Goal: Task Accomplishment & Management: Manage account settings

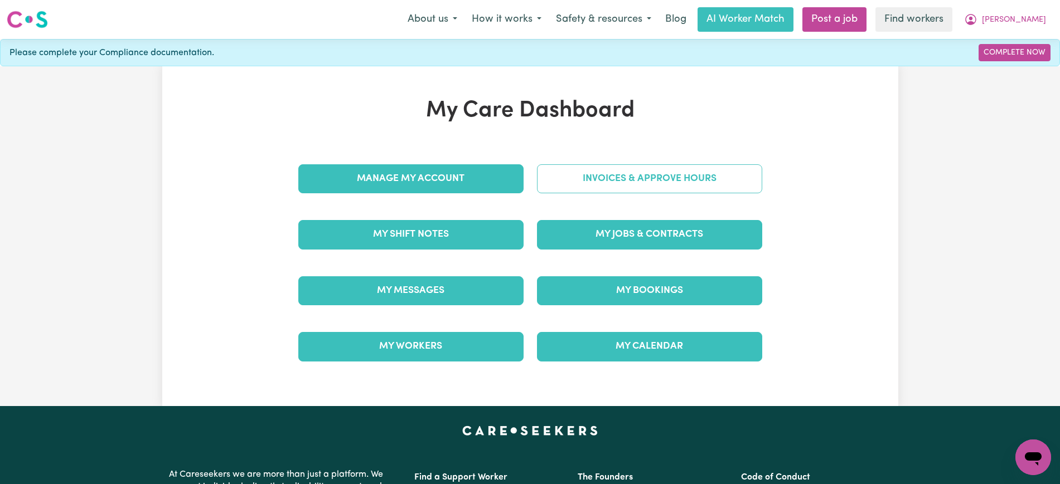
click at [583, 186] on link "Invoices & Approve Hours" at bounding box center [649, 178] width 225 height 29
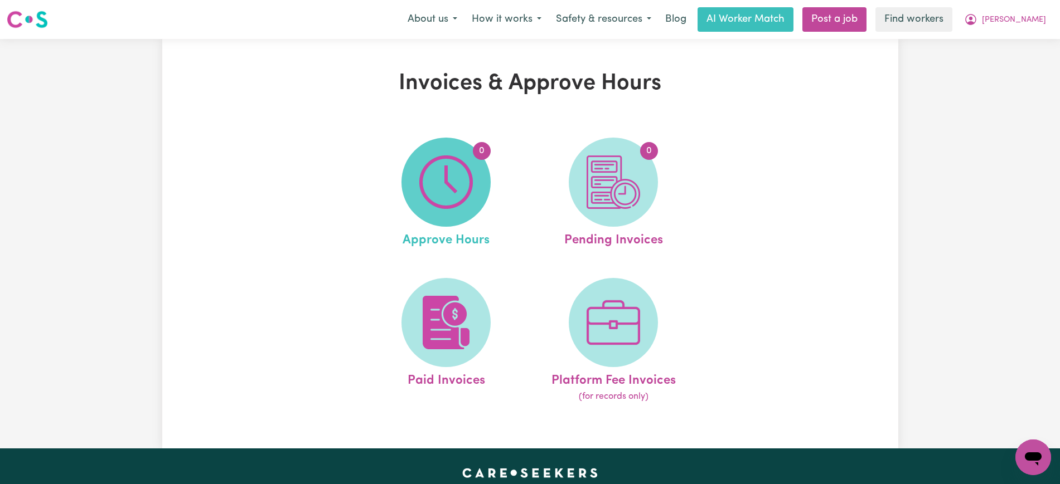
click at [464, 205] on img at bounding box center [446, 183] width 54 height 54
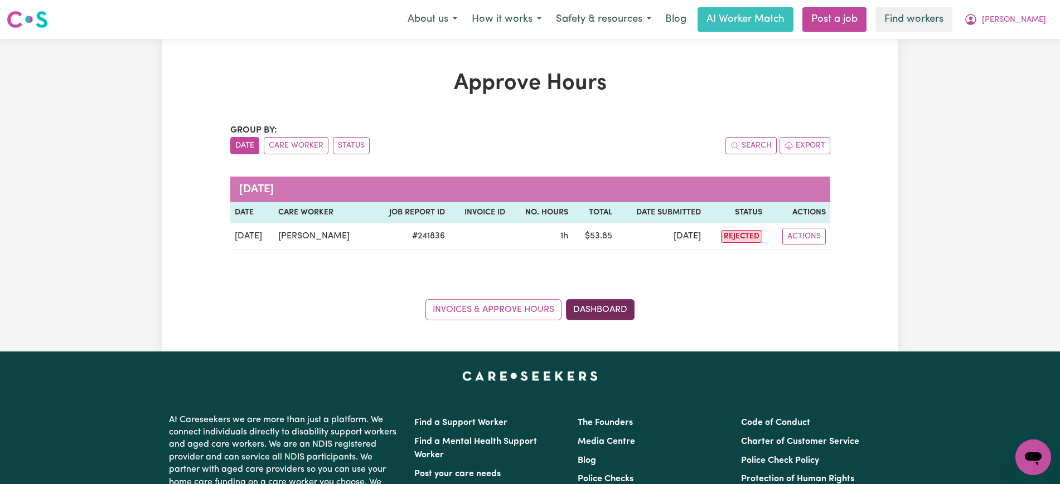
click at [590, 299] on link "Dashboard" at bounding box center [600, 309] width 69 height 21
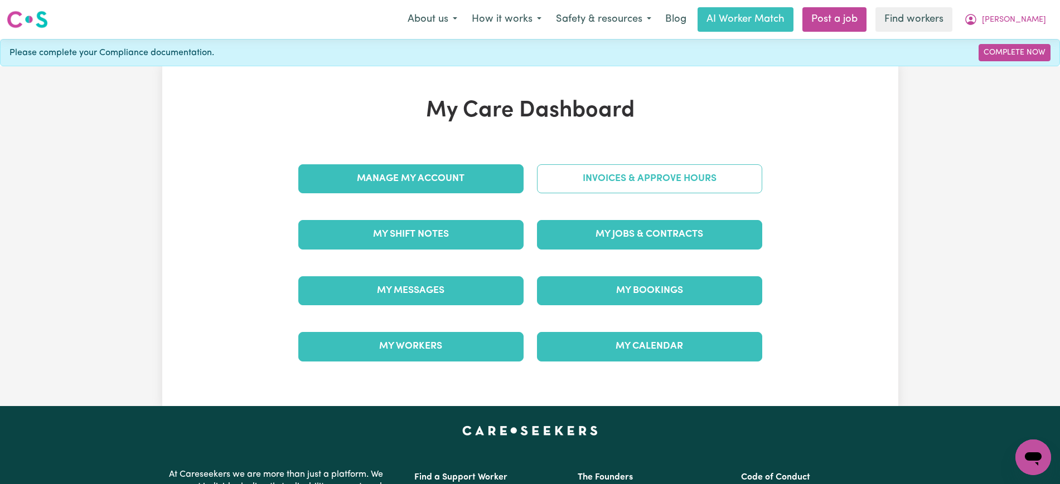
click at [578, 184] on link "Invoices & Approve Hours" at bounding box center [649, 178] width 225 height 29
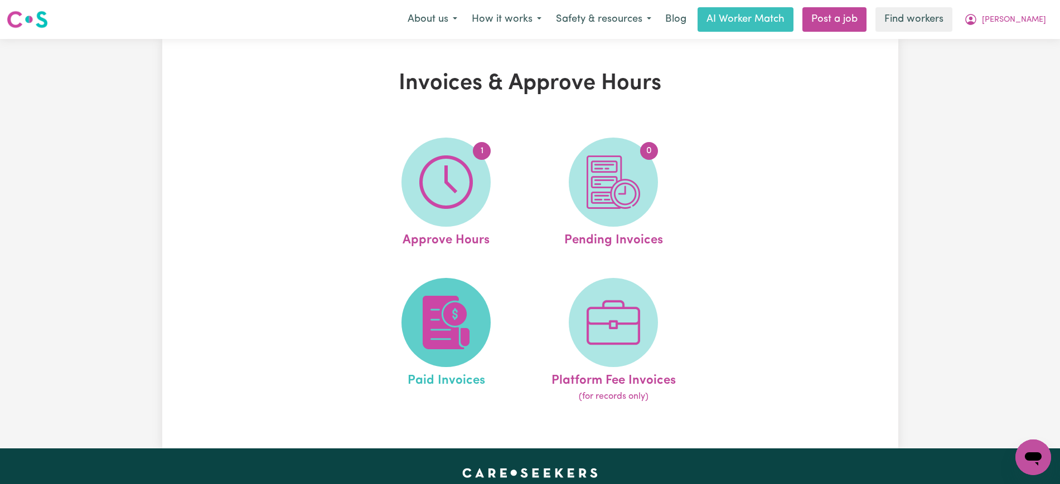
click at [477, 327] on span at bounding box center [445, 322] width 89 height 89
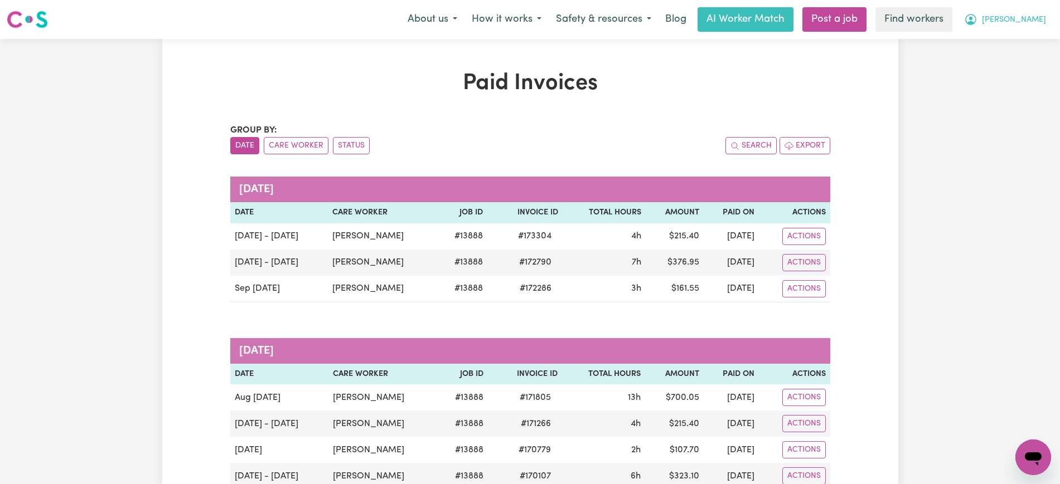
click at [1015, 26] on button "[PERSON_NAME]" at bounding box center [1005, 19] width 96 height 23
drag, startPoint x: 1015, startPoint y: 31, endPoint x: 1012, endPoint y: 55, distance: 24.2
click at [1012, 55] on link "Logout" at bounding box center [1008, 64] width 88 height 21
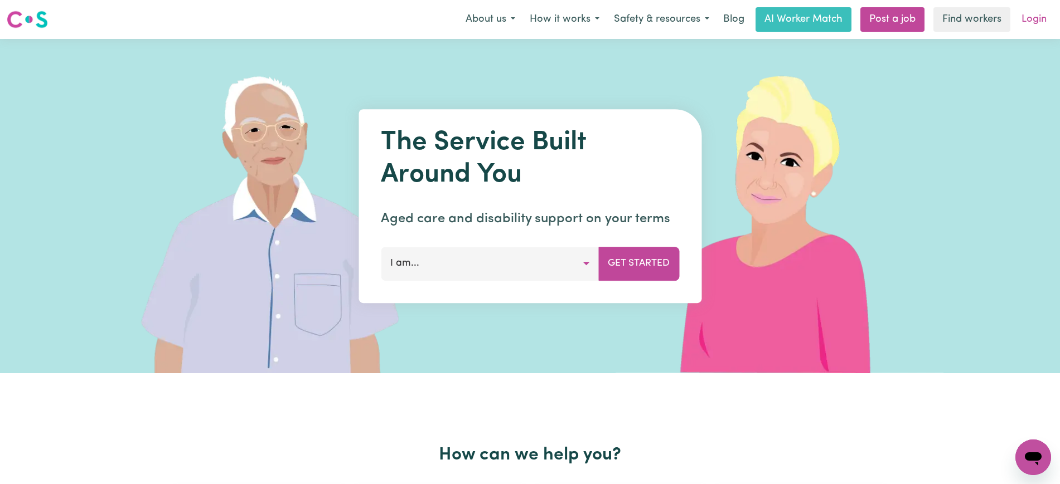
click at [1028, 24] on link "Login" at bounding box center [1034, 19] width 38 height 25
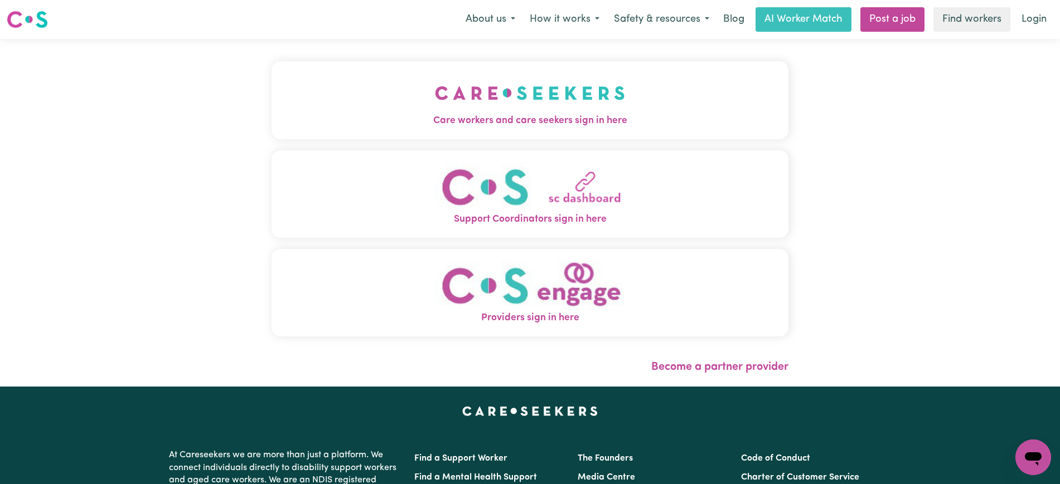
click at [489, 106] on img "Care workers and care seekers sign in here" at bounding box center [530, 92] width 190 height 41
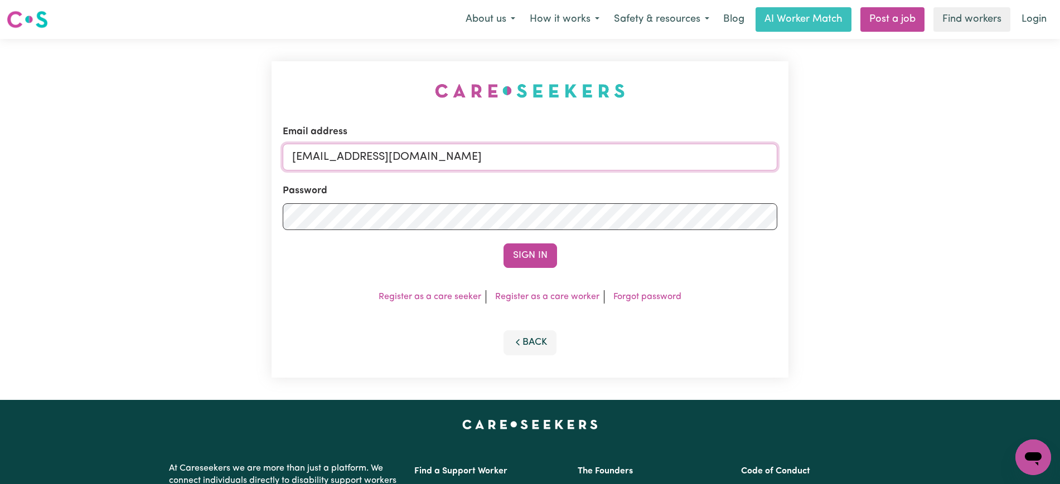
click at [584, 147] on input "[EMAIL_ADDRESS][DOMAIN_NAME]" at bounding box center [530, 157] width 494 height 27
type input "[PERSON_NAME][EMAIL_ADDRESS][DOMAIN_NAME]"
click at [503, 244] on button "Sign In" at bounding box center [530, 256] width 54 height 25
